Goal: Navigation & Orientation: Find specific page/section

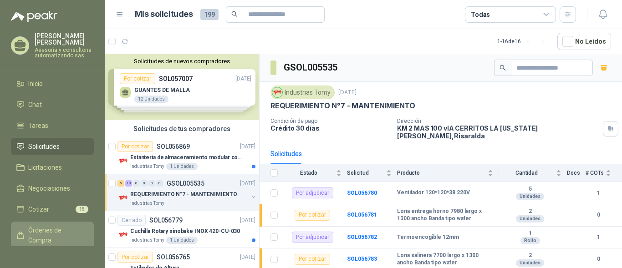
click at [41, 233] on span "Órdenes de Compra" at bounding box center [56, 235] width 57 height 20
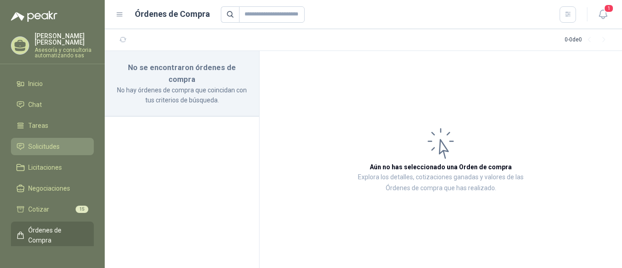
click at [38, 145] on span "Solicitudes" at bounding box center [43, 147] width 31 height 10
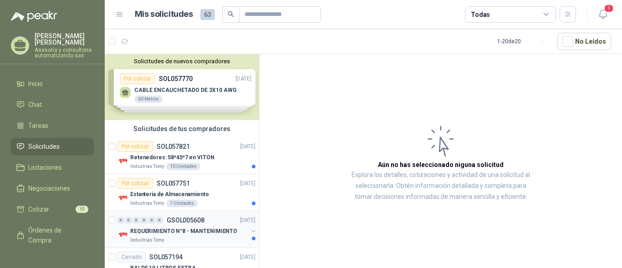
click at [206, 229] on p "REQUERIMIENTO N°8 - MANTENIMIENTO" at bounding box center [183, 231] width 107 height 9
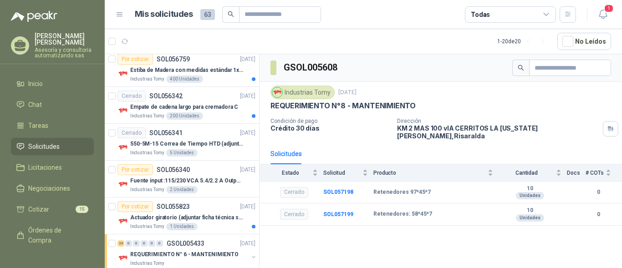
scroll to position [401, 0]
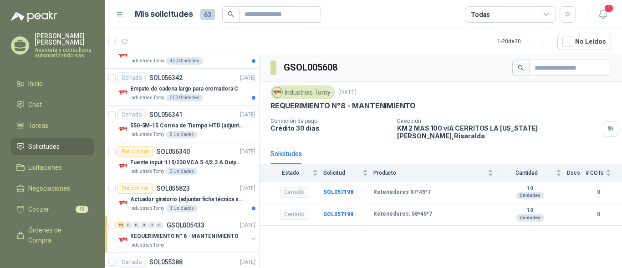
click at [160, 236] on p "REQUERIMIENTO N° 6 - MANTENIMIENTO" at bounding box center [184, 236] width 108 height 9
